Goal: Task Accomplishment & Management: Manage account settings

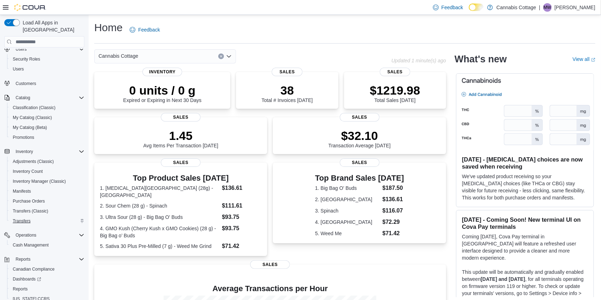
scroll to position [43, 0]
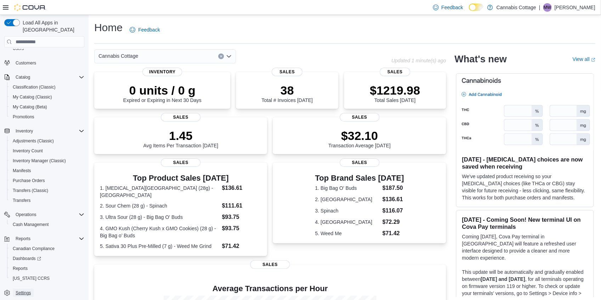
click at [23, 290] on span "Settings" at bounding box center [23, 293] width 15 height 6
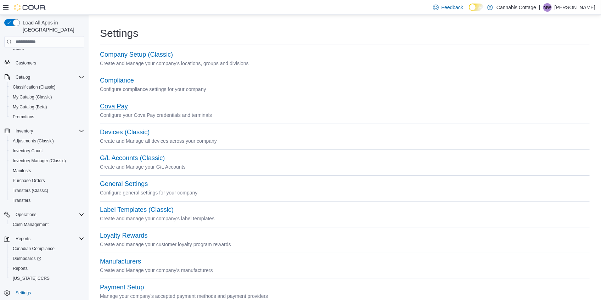
click at [117, 107] on button "Cova Pay" at bounding box center [114, 106] width 28 height 7
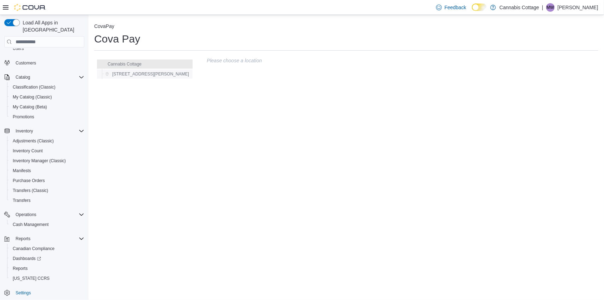
click at [126, 74] on span "385 Martin St" at bounding box center [150, 74] width 77 height 6
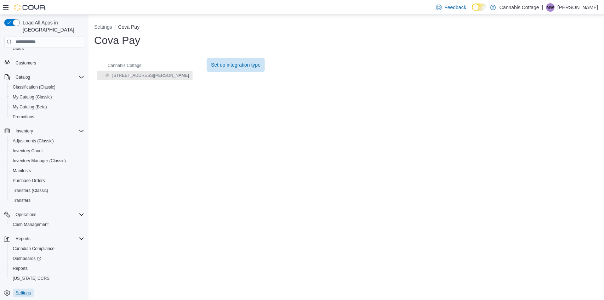
click at [22, 290] on span "Settings" at bounding box center [23, 293] width 15 height 6
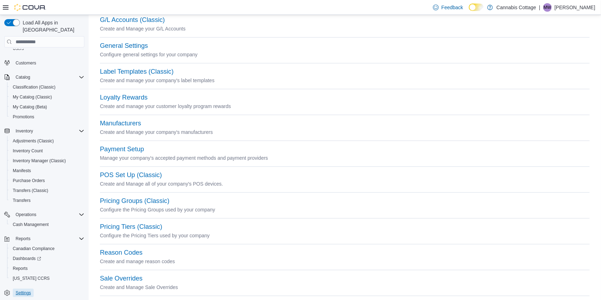
scroll to position [165, 0]
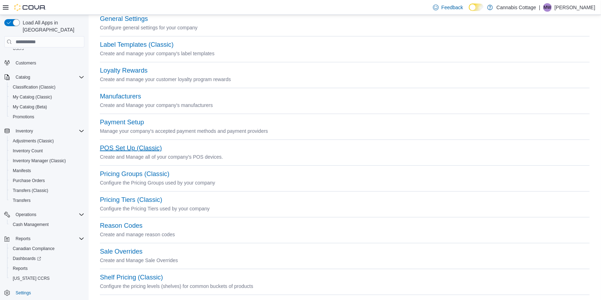
click at [139, 148] on button "POS Set Up (Classic)" at bounding box center [131, 148] width 62 height 7
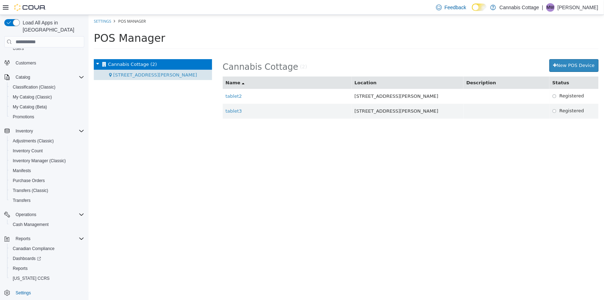
click at [141, 75] on span "385 Martin St (2)" at bounding box center [155, 74] width 84 height 5
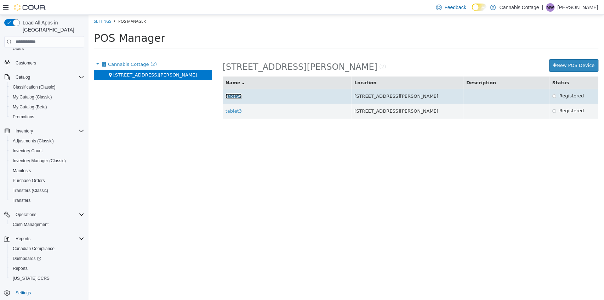
click at [235, 98] on link "tablet2" at bounding box center [233, 96] width 16 height 5
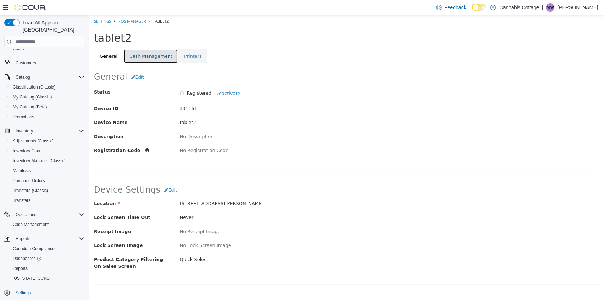
click at [144, 58] on link "Cash Management" at bounding box center [150, 56] width 55 height 15
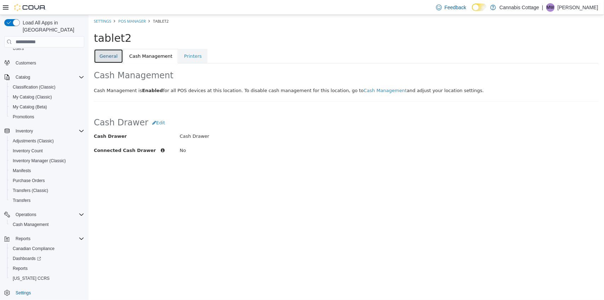
click at [98, 51] on link "General" at bounding box center [108, 56] width 29 height 15
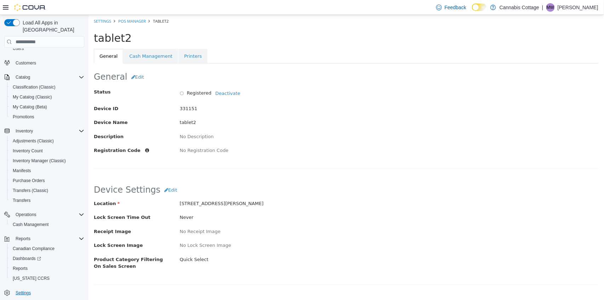
click at [23, 290] on span "Settings" at bounding box center [23, 293] width 15 height 6
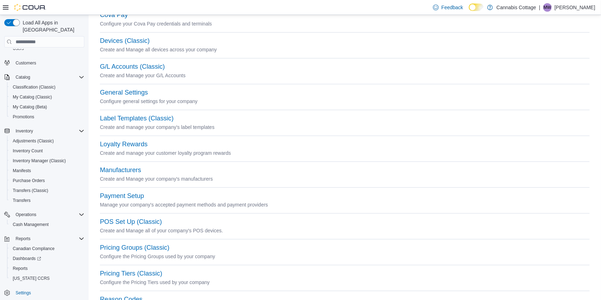
scroll to position [94, 0]
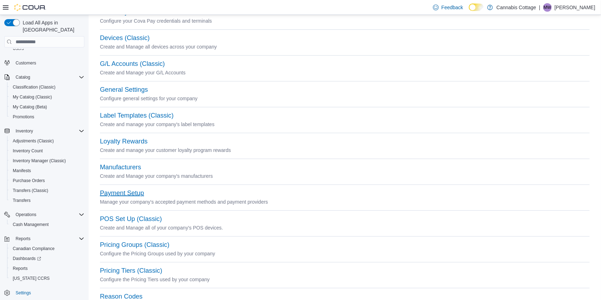
click at [133, 191] on button "Payment Setup" at bounding box center [122, 193] width 44 height 7
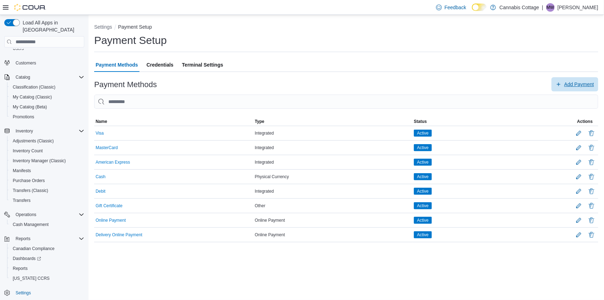
click at [563, 84] on span "Add Payment" at bounding box center [575, 84] width 38 height 14
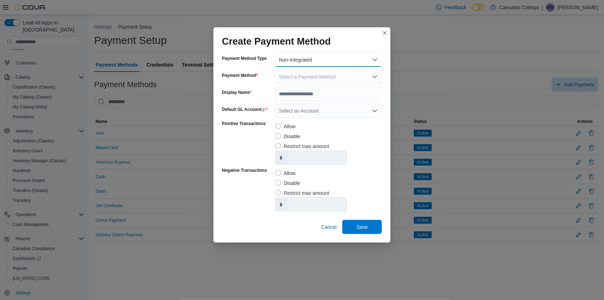
click at [303, 59] on button "Non-Integrated" at bounding box center [328, 60] width 107 height 14
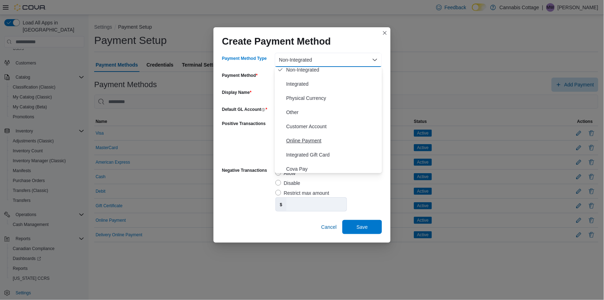
scroll to position [7, 0]
click at [317, 64] on button "Non-Integrated" at bounding box center [328, 60] width 107 height 14
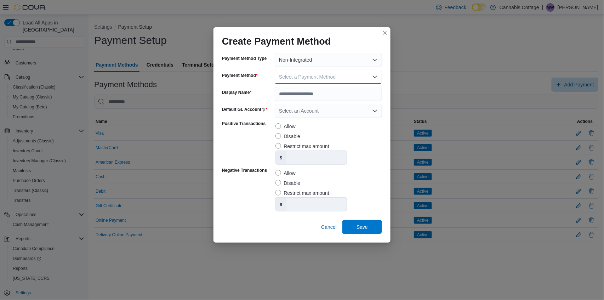
click at [327, 75] on span "Select a Payment Method" at bounding box center [307, 77] width 57 height 6
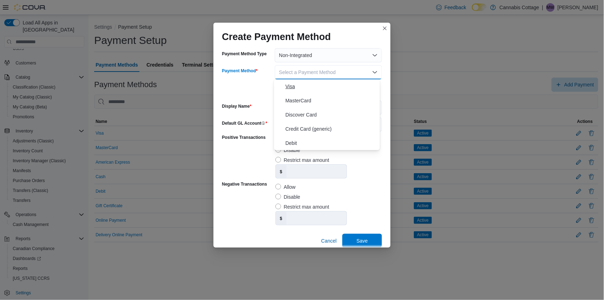
click at [306, 86] on span "Visa" at bounding box center [331, 86] width 91 height 9
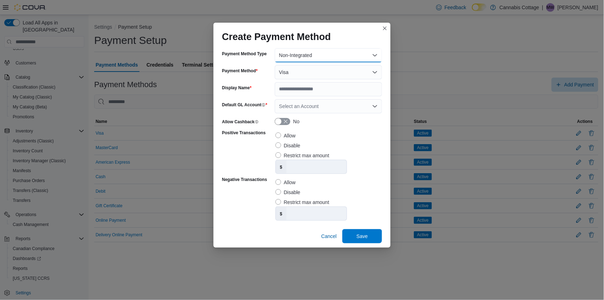
click at [301, 52] on button "Non-Integrated" at bounding box center [328, 55] width 107 height 14
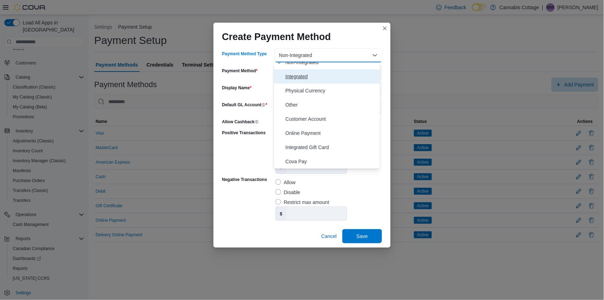
click at [308, 79] on span "Integrated" at bounding box center [331, 76] width 91 height 9
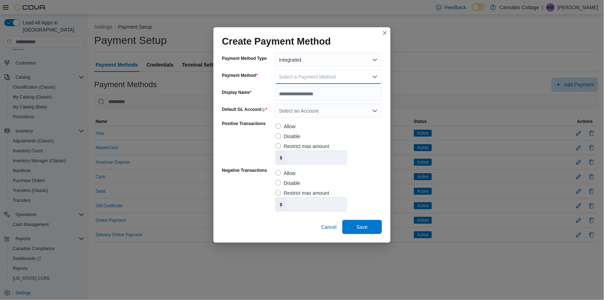
click at [308, 80] on button "Select a Payment Method" at bounding box center [328, 77] width 107 height 14
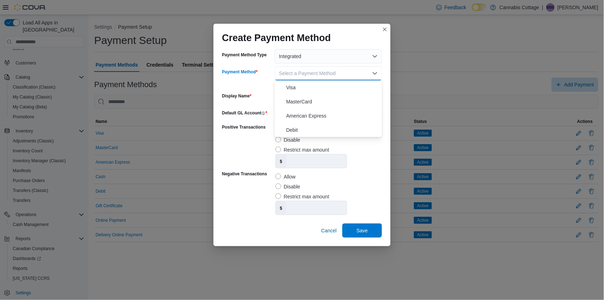
click at [305, 73] on span "Select a Payment Method" at bounding box center [307, 74] width 57 height 6
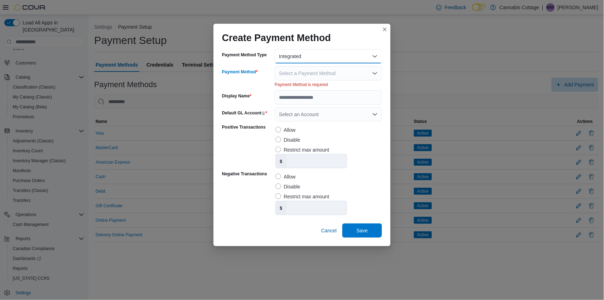
click at [308, 57] on button "Integrated" at bounding box center [328, 56] width 107 height 14
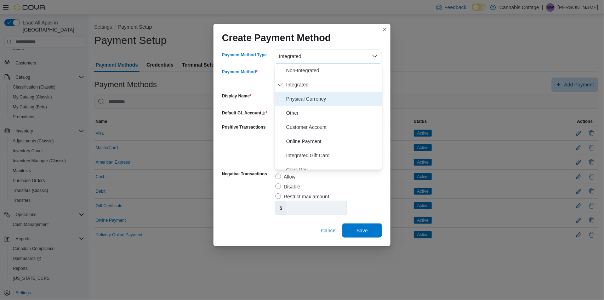
click at [303, 100] on span "Physical Currency" at bounding box center [332, 99] width 93 height 9
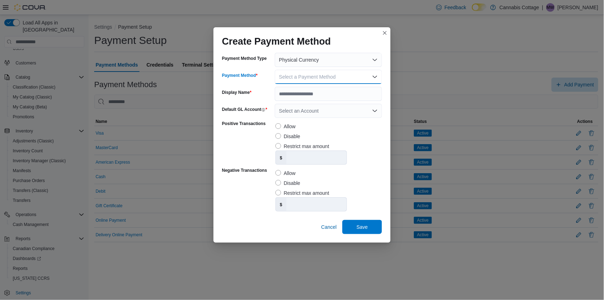
click at [304, 81] on button "Select a Payment Method" at bounding box center [328, 77] width 107 height 14
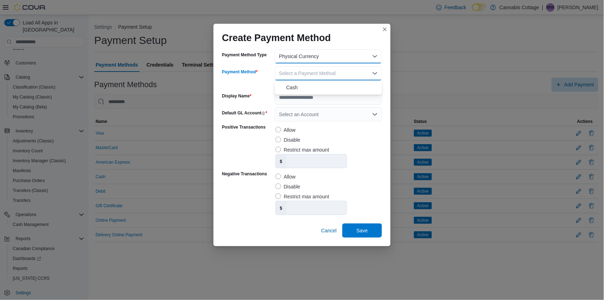
click at [305, 58] on button "Physical Currency" at bounding box center [328, 56] width 107 height 14
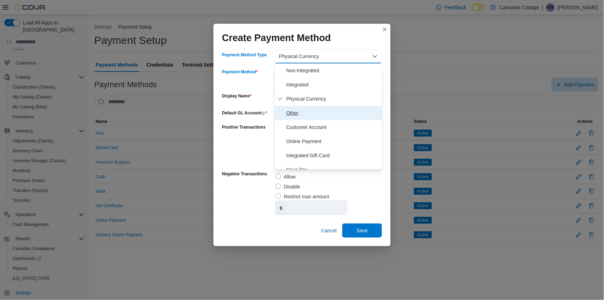
click at [296, 113] on span "Other" at bounding box center [332, 113] width 93 height 9
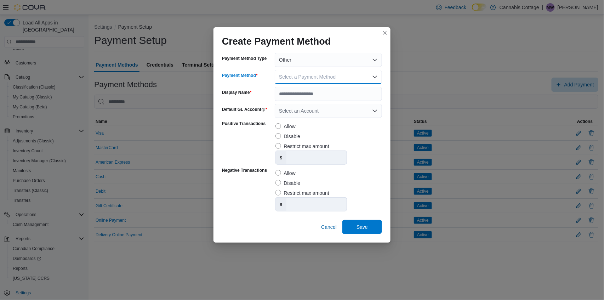
click at [307, 77] on span "Select a Payment Method" at bounding box center [307, 77] width 57 height 6
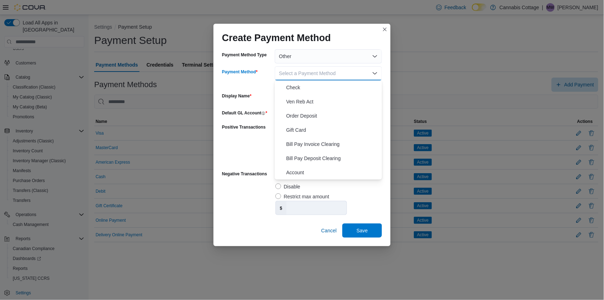
click at [317, 78] on button "Select a Payment Method" at bounding box center [328, 73] width 107 height 14
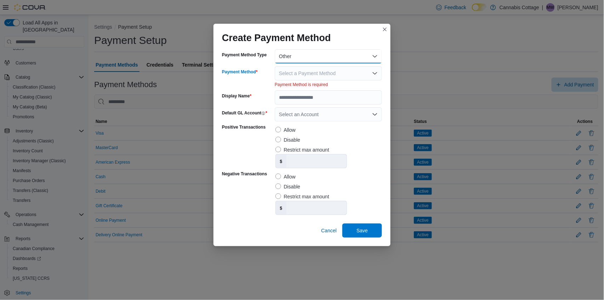
click at [320, 58] on button "Other" at bounding box center [328, 56] width 107 height 14
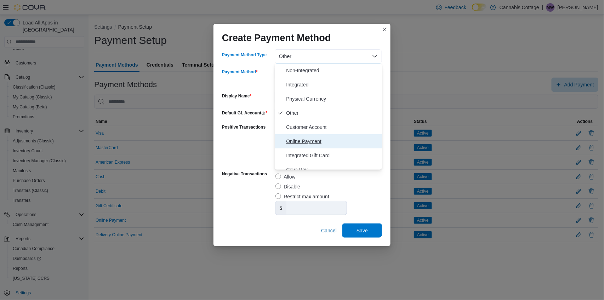
click at [305, 145] on span "Online Payment" at bounding box center [332, 141] width 93 height 9
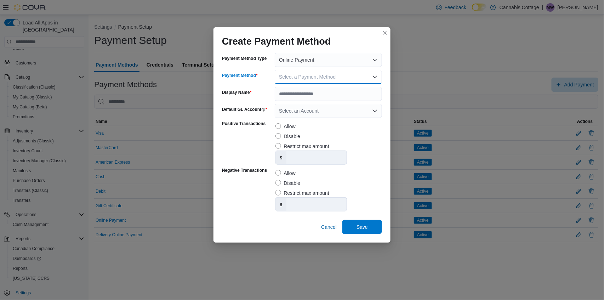
click at [315, 77] on span "Select a Payment Method" at bounding box center [307, 77] width 57 height 6
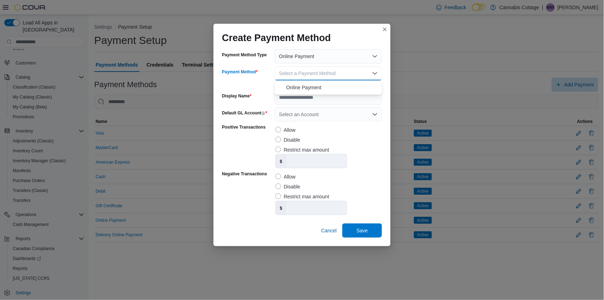
click at [314, 77] on button "Select a Payment Method" at bounding box center [328, 73] width 107 height 14
click at [305, 113] on div "Select an Account" at bounding box center [328, 114] width 107 height 14
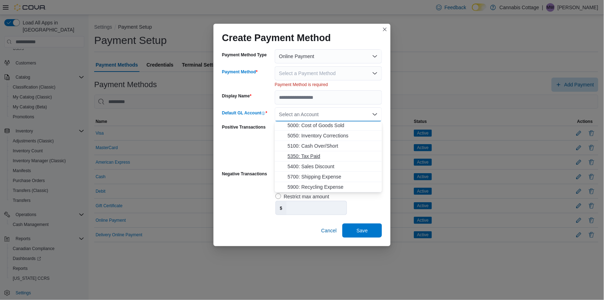
scroll to position [0, 0]
click at [333, 111] on div "Select an Account Combo box. Selected. Combo box input. Select an Account. Type…" at bounding box center [328, 114] width 107 height 14
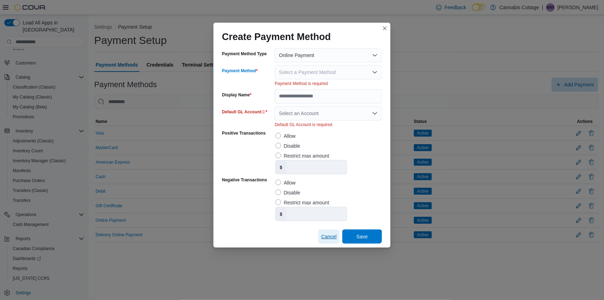
click at [324, 239] on span "Cancel" at bounding box center [329, 236] width 16 height 7
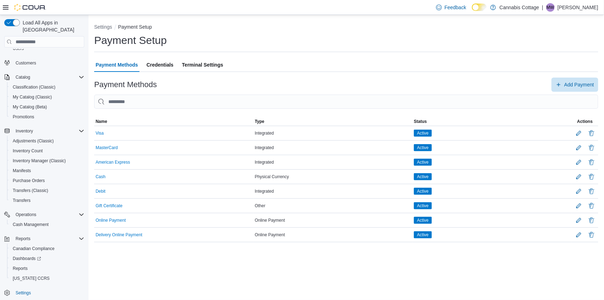
click at [195, 65] on span "Terminal Settings" at bounding box center [202, 65] width 41 height 14
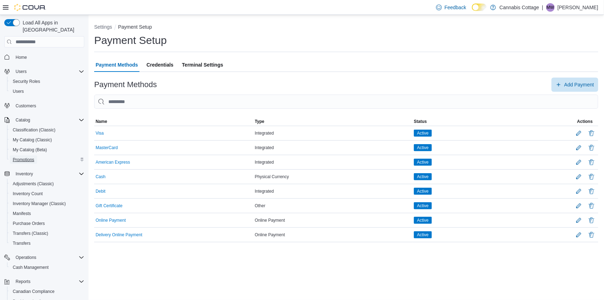
click at [24, 157] on span "Promotions" at bounding box center [24, 160] width 22 height 6
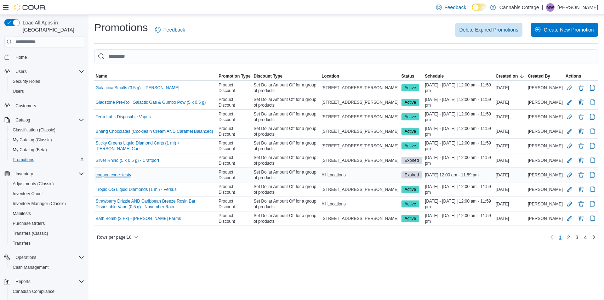
click at [122, 174] on link "coupon code: testy" at bounding box center [114, 175] width 36 height 6
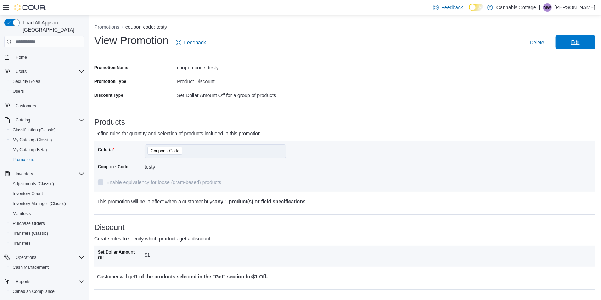
click at [576, 40] on span "Edit" at bounding box center [575, 42] width 9 height 7
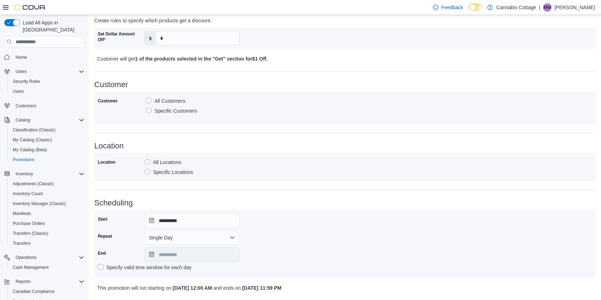
scroll to position [251, 0]
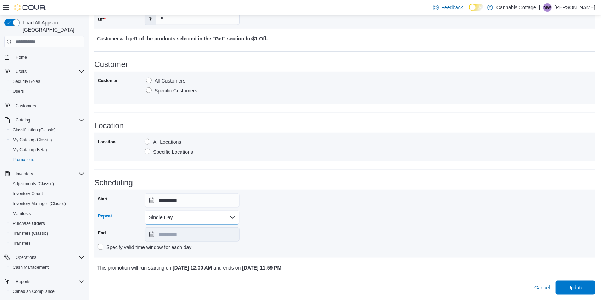
click at [205, 222] on button "Single Day" at bounding box center [192, 217] width 95 height 14
click at [176, 249] on span "Multi Day" at bounding box center [196, 246] width 81 height 9
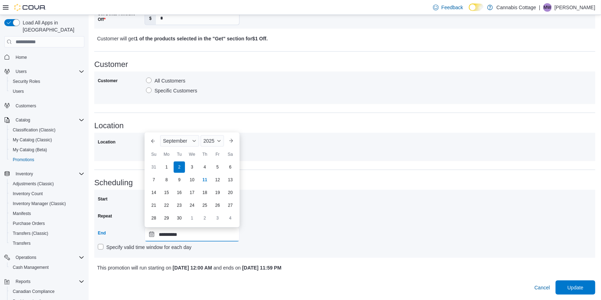
click at [151, 234] on input "**********" at bounding box center [192, 234] width 95 height 14
click at [180, 219] on div "30" at bounding box center [179, 218] width 12 height 12
type input "**********"
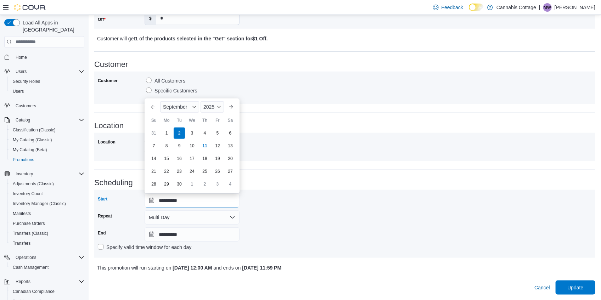
click at [178, 202] on input "**********" at bounding box center [192, 200] width 95 height 14
click at [167, 133] on div "1" at bounding box center [166, 133] width 12 height 12
type input "**********"
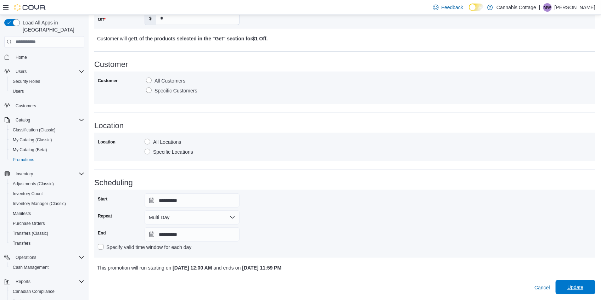
click at [575, 284] on span "Update" at bounding box center [575, 287] width 16 height 7
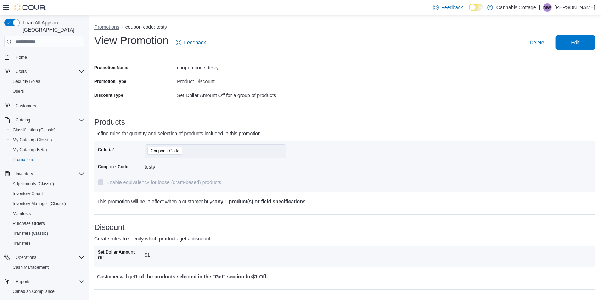
click at [113, 25] on button "Promotions" at bounding box center [106, 27] width 25 height 6
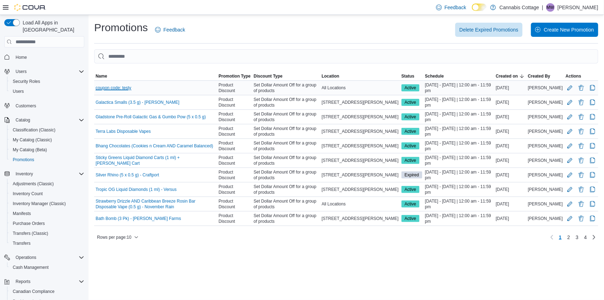
click at [124, 89] on link "coupon code: testy" at bounding box center [114, 88] width 36 height 6
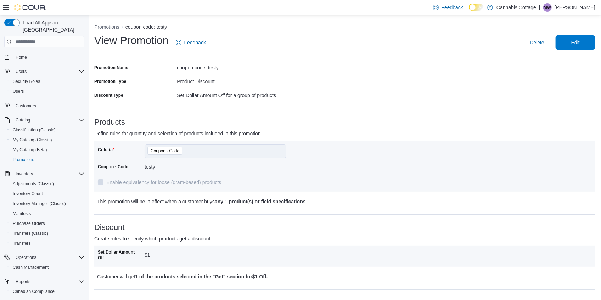
click at [175, 150] on span "Coupon - Code" at bounding box center [165, 150] width 29 height 7
click at [566, 43] on span "Edit" at bounding box center [575, 42] width 31 height 14
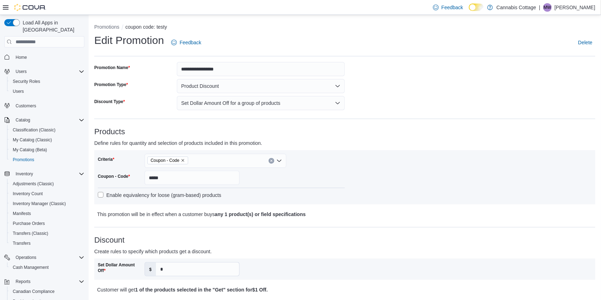
click at [279, 161] on icon "Open list of options" at bounding box center [279, 161] width 6 height 6
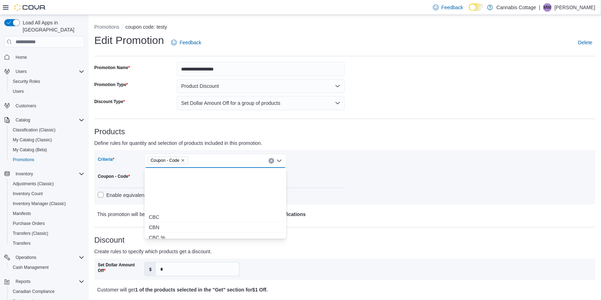
scroll to position [278, 0]
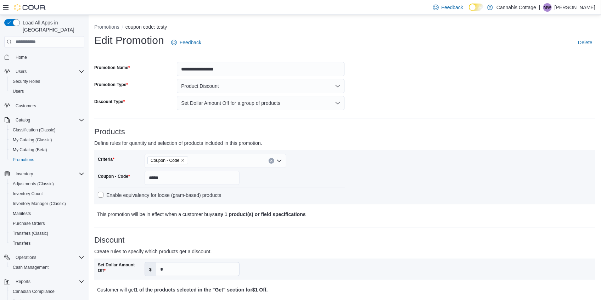
click at [388, 163] on div "Criteria Coupon - Code Coupon - Code ***** Enable equivalency for loose (gram-b…" at bounding box center [345, 177] width 494 height 47
click at [105, 28] on button "Promotions" at bounding box center [106, 27] width 25 height 6
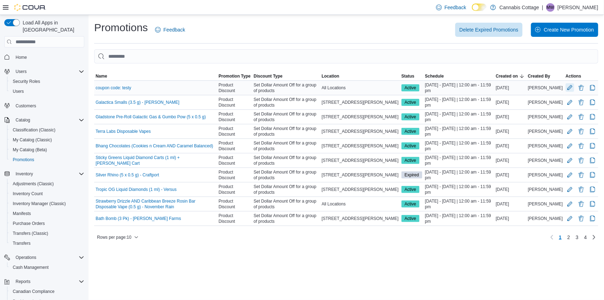
click at [570, 91] on button "Edit Promotion" at bounding box center [570, 87] width 9 height 9
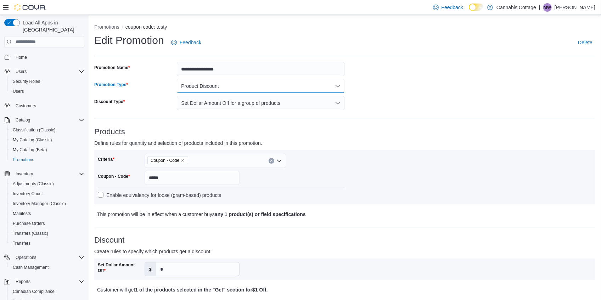
click at [220, 88] on button "Product Discount" at bounding box center [261, 86] width 168 height 14
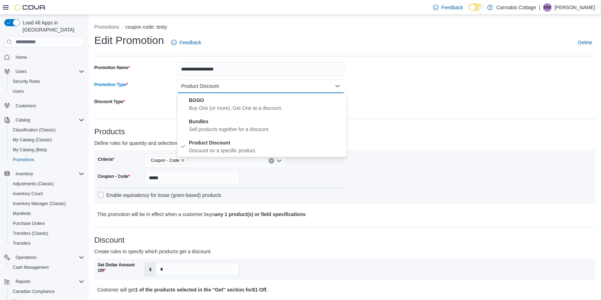
click at [221, 90] on button "Product Discount" at bounding box center [261, 86] width 168 height 14
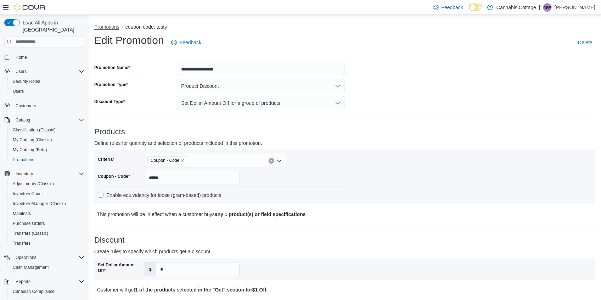
click at [114, 29] on button "Promotions" at bounding box center [106, 27] width 25 height 6
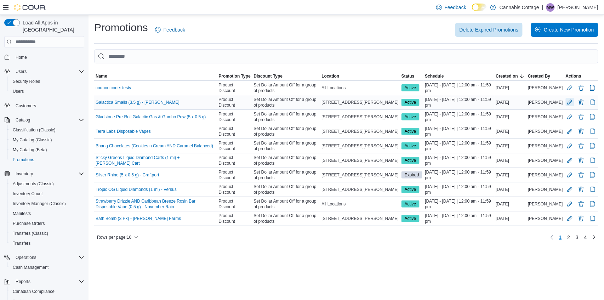
click at [570, 101] on button "Edit Promotion" at bounding box center [570, 102] width 9 height 9
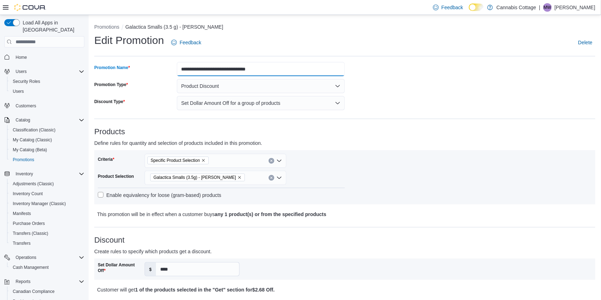
drag, startPoint x: 276, startPoint y: 72, endPoint x: 181, endPoint y: 72, distance: 95.0
click at [181, 72] on input "**********" at bounding box center [261, 69] width 168 height 14
